Goal: Task Accomplishment & Management: Manage account settings

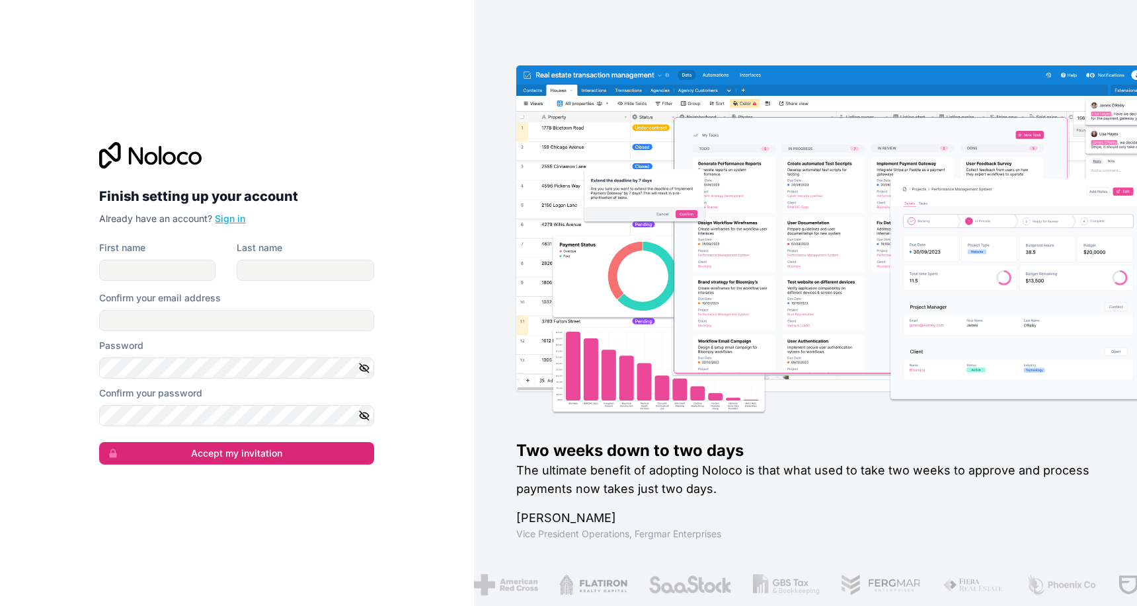
click at [233, 218] on link "Sign in" at bounding box center [230, 218] width 30 height 11
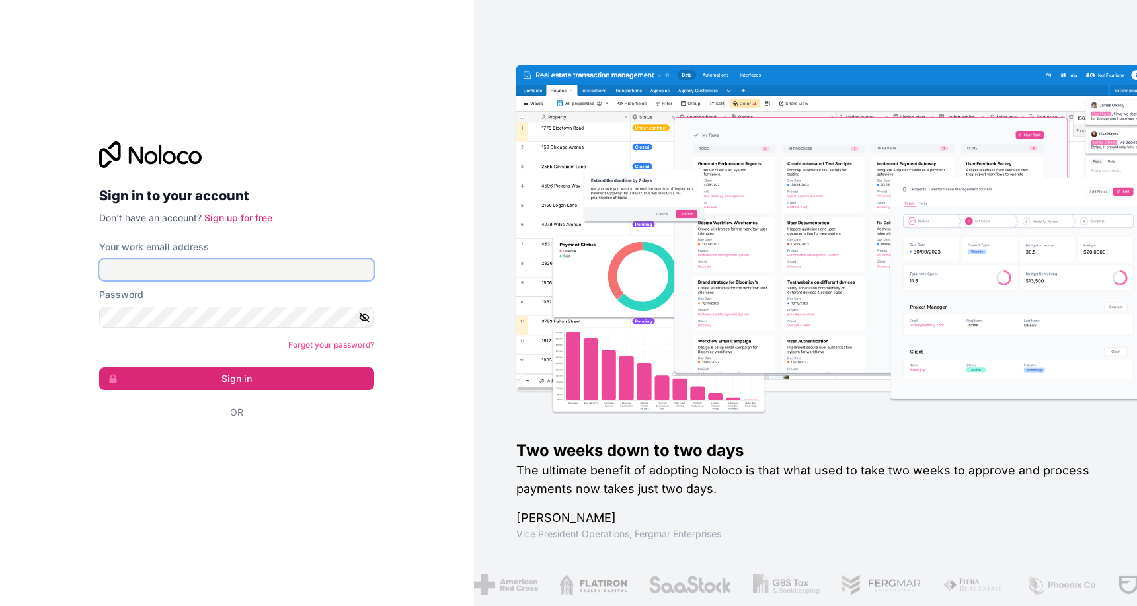
click at [211, 266] on input "Your work email address" at bounding box center [236, 269] width 275 height 21
type input "[EMAIL_ADDRESS][DOMAIN_NAME]"
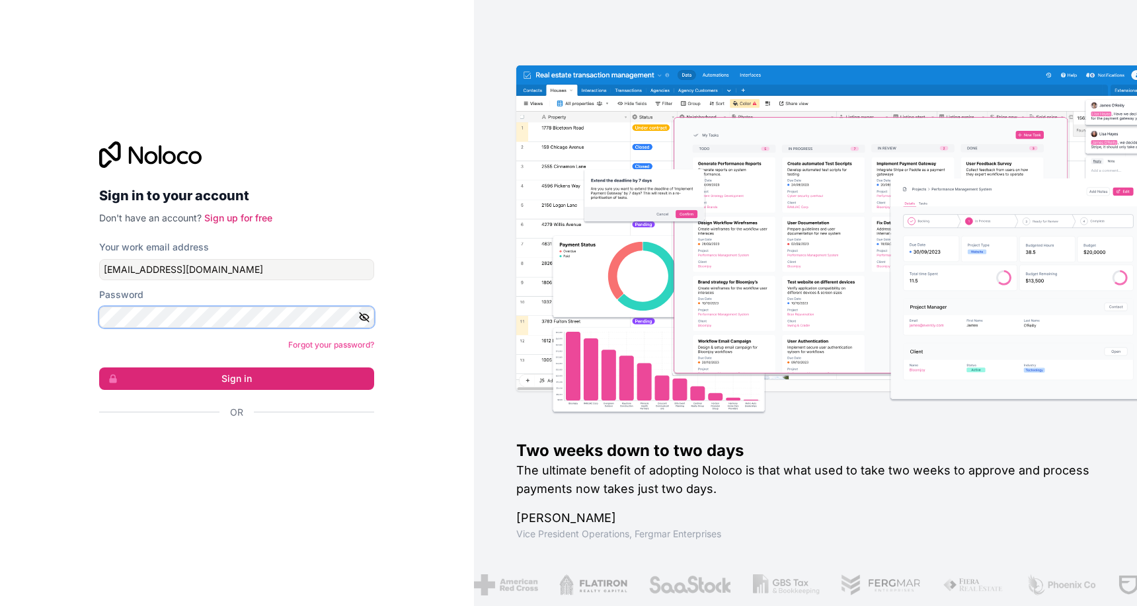
click at [99, 368] on button "Sign in" at bounding box center [236, 379] width 275 height 22
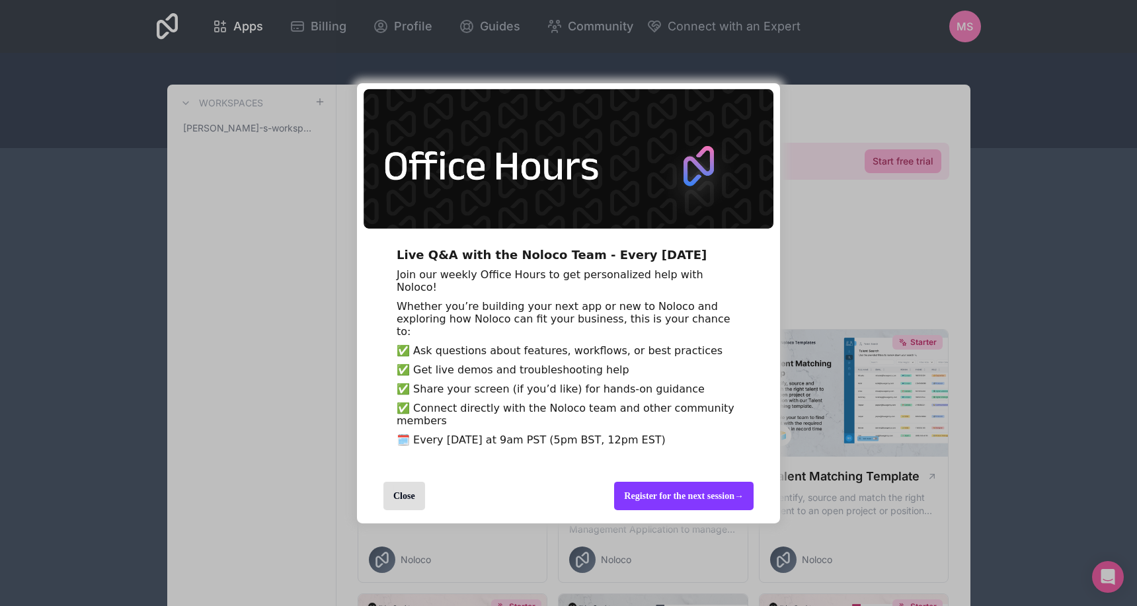
click at [400, 510] on div "Close" at bounding box center [405, 496] width 42 height 28
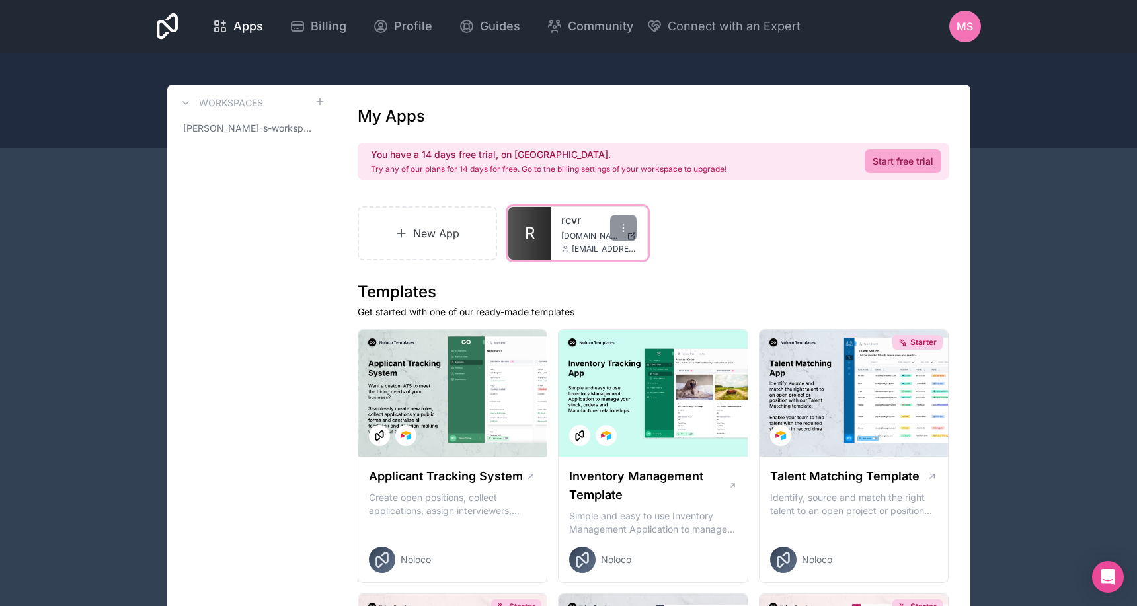
click at [537, 228] on link "R" at bounding box center [530, 233] width 42 height 53
